Goal: Task Accomplishment & Management: Complete application form

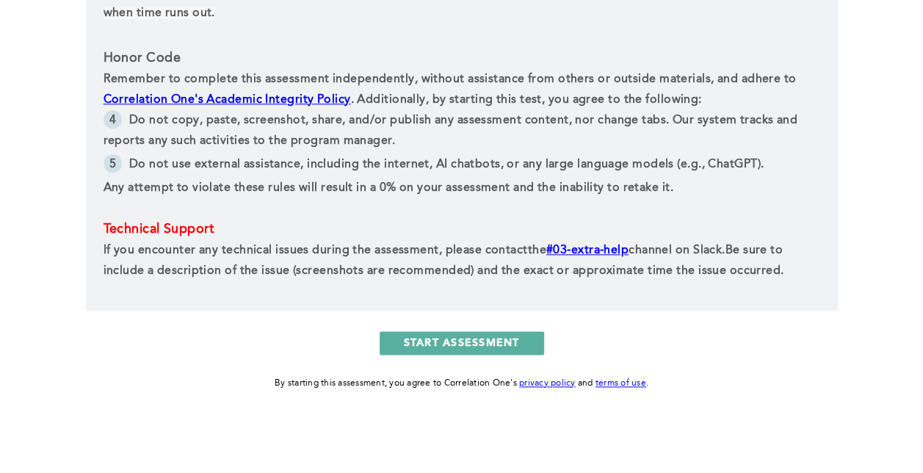
scroll to position [753, 0]
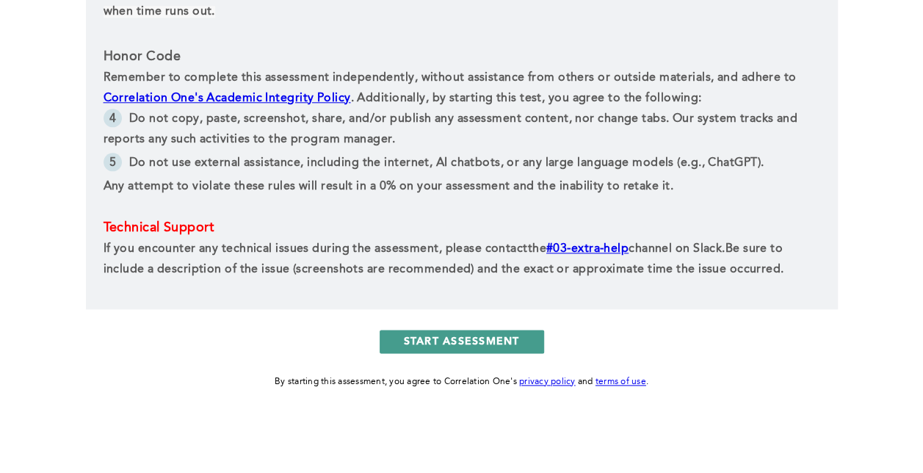
click at [457, 345] on button "START ASSESSMENT" at bounding box center [461, 341] width 164 height 23
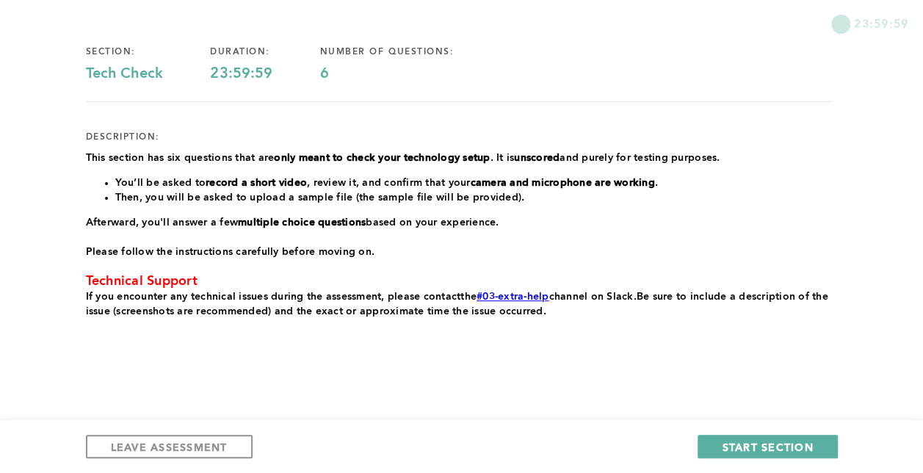
scroll to position [128, 0]
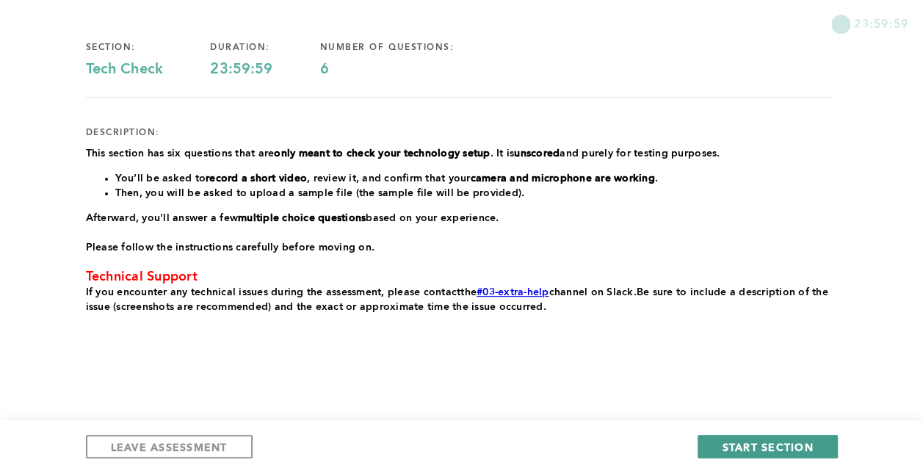
click at [750, 446] on span "START SECTION" at bounding box center [767, 447] width 91 height 14
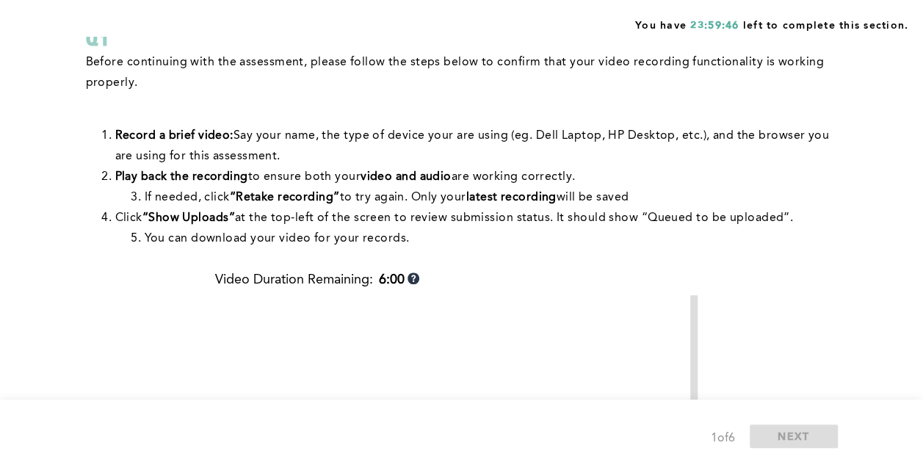
scroll to position [122, 0]
